Goal: Browse casually: Explore the website without a specific task or goal

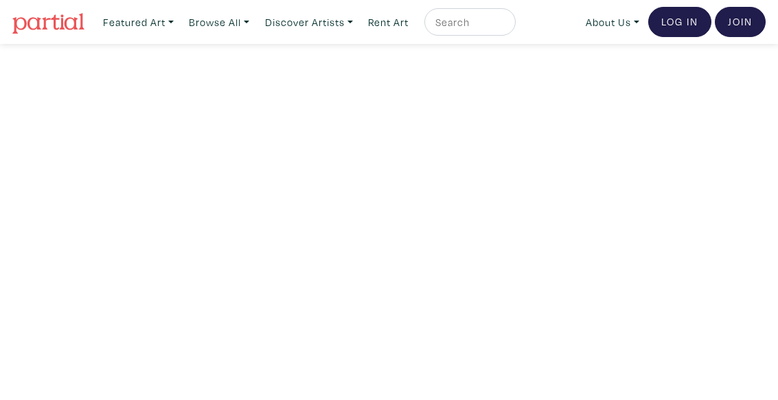
click at [11, 1] on nav "Featured Art Smalls Landscapes Abstracts New Contemporary The Minimalist Bold D…" at bounding box center [389, 22] width 778 height 44
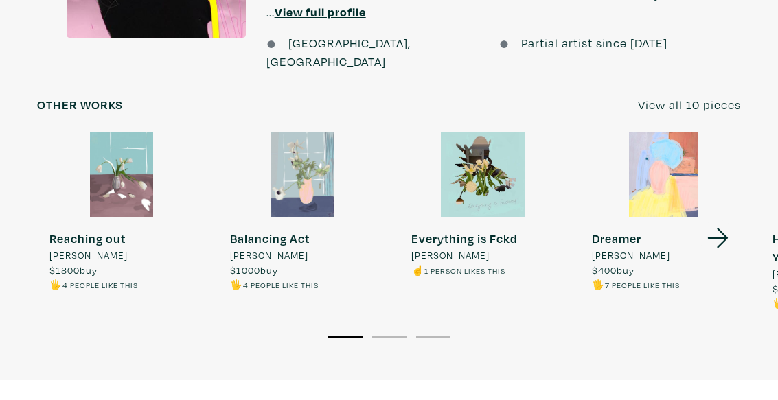
scroll to position [1336, 0]
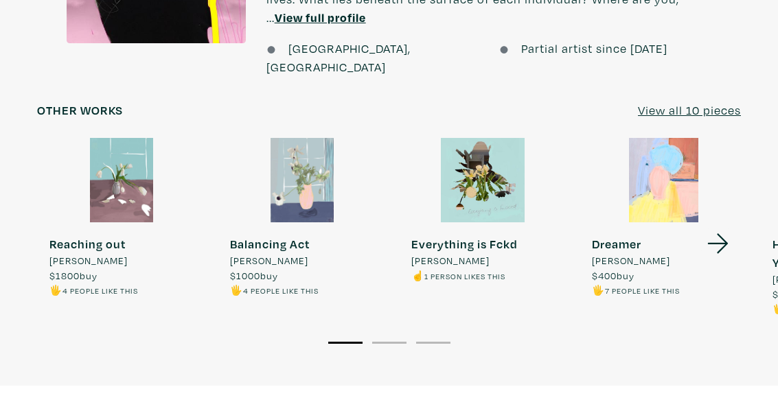
click at [500, 138] on div at bounding box center [483, 180] width 168 height 84
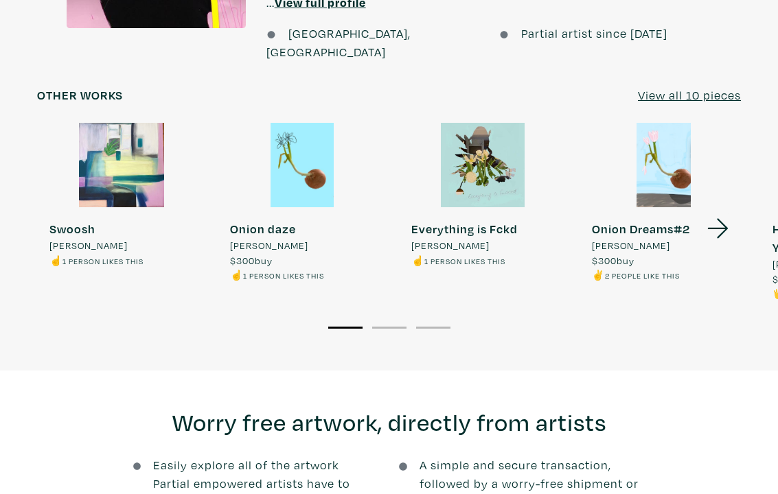
scroll to position [1353, 0]
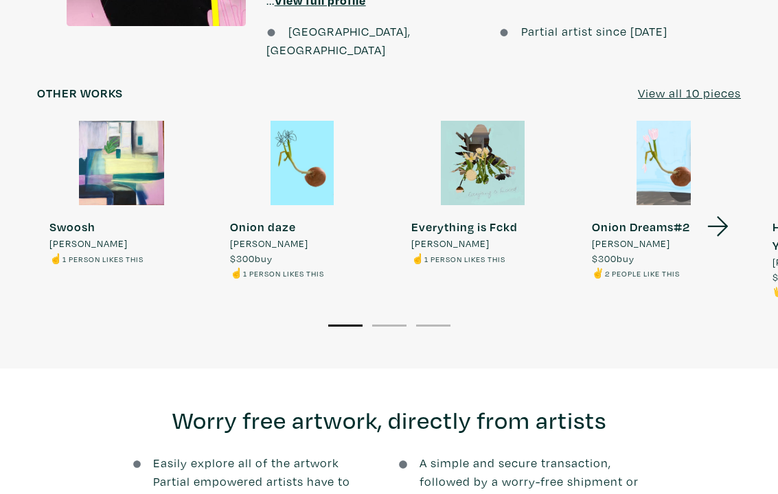
click at [324, 121] on div at bounding box center [302, 163] width 168 height 84
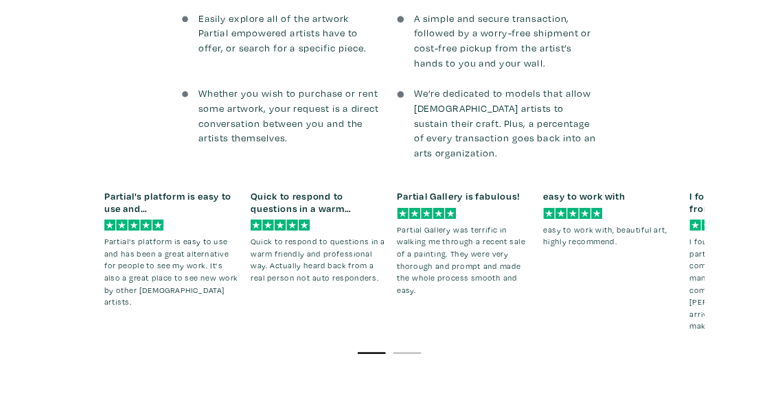
scroll to position [1789, 0]
